Goal: Check status: Check status

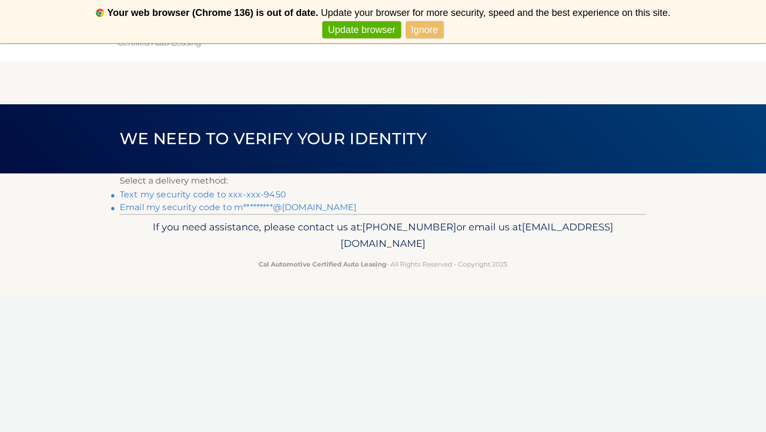
click at [276, 195] on link "Text my security code to xxx-xxx-9450" at bounding box center [203, 194] width 167 height 10
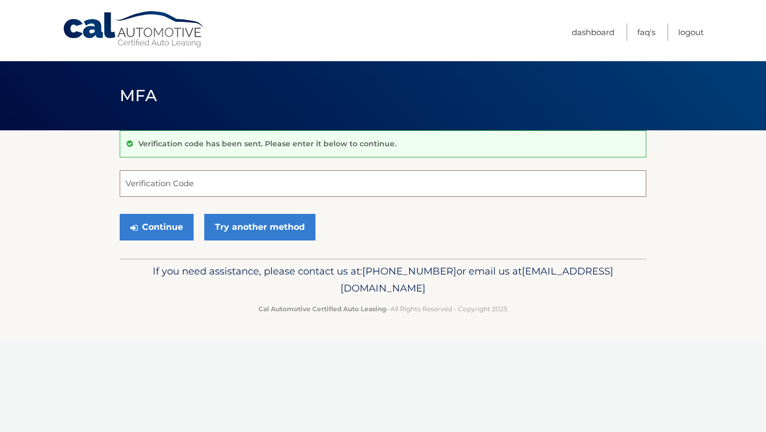
click at [227, 178] on input "Verification Code" at bounding box center [383, 183] width 527 height 27
type input "407798"
click at [166, 230] on button "Continue" at bounding box center [157, 227] width 74 height 27
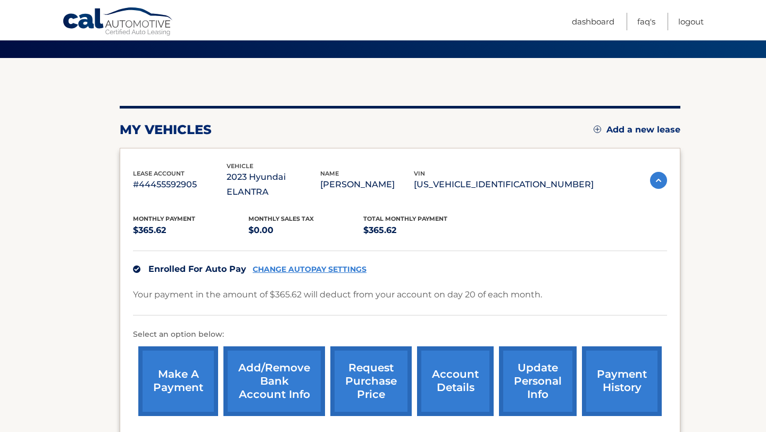
scroll to position [172, 0]
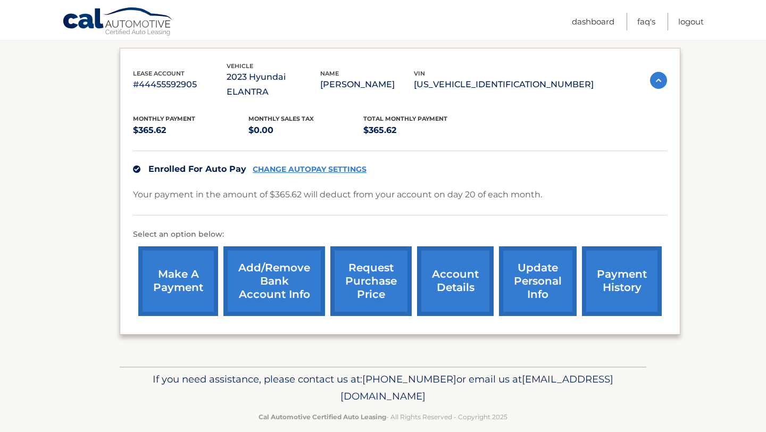
click at [641, 263] on link "payment history" at bounding box center [622, 281] width 80 height 70
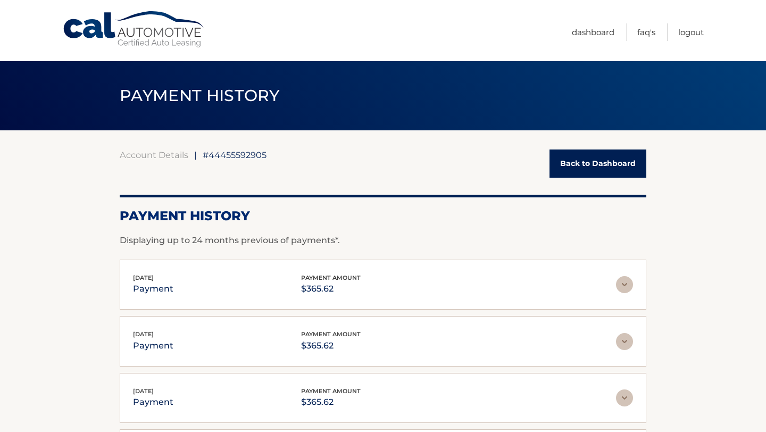
click at [626, 289] on img at bounding box center [624, 284] width 17 height 17
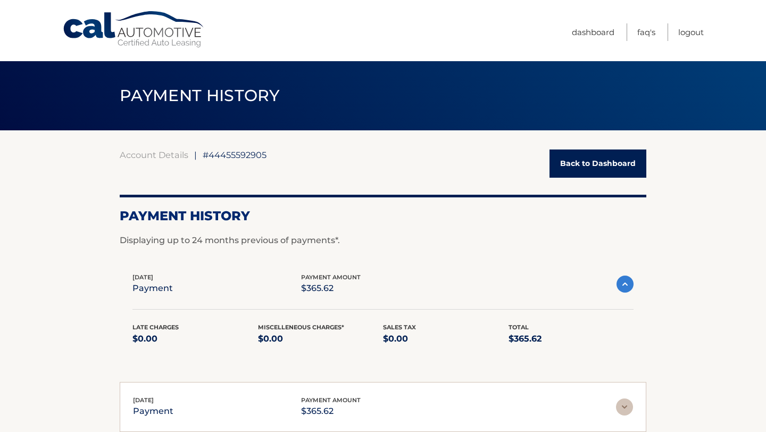
click at [626, 283] on img at bounding box center [625, 284] width 17 height 17
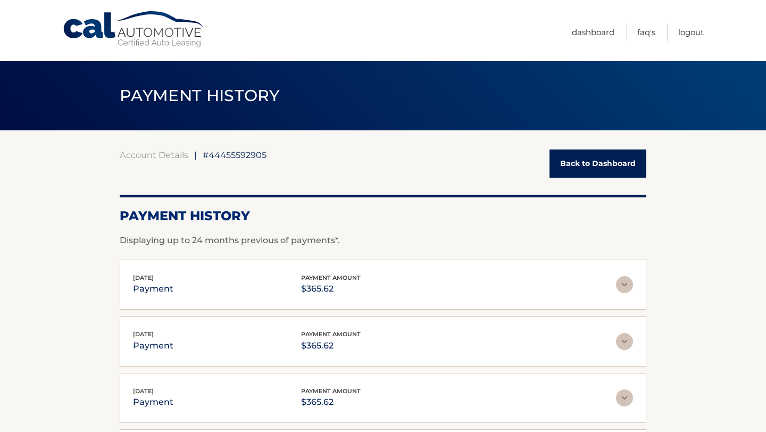
click at [626, 283] on img at bounding box center [624, 284] width 17 height 17
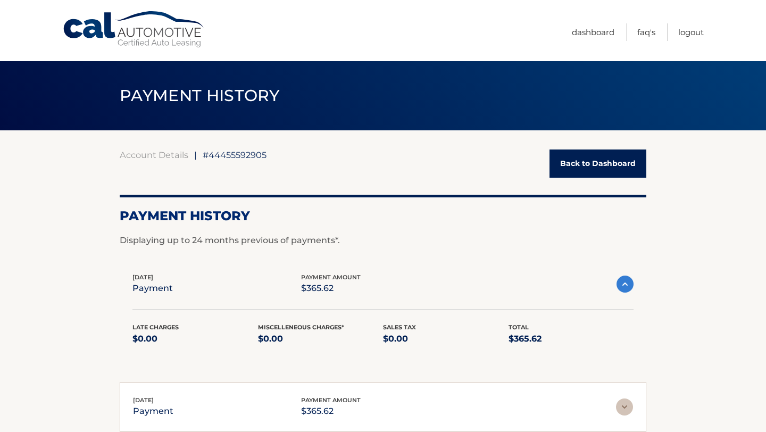
click at [624, 284] on img at bounding box center [625, 284] width 17 height 17
